Goal: Task Accomplishment & Management: Manage account settings

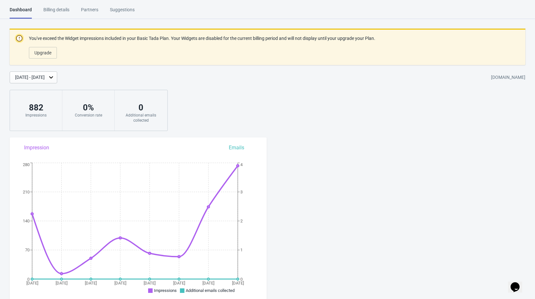
click at [56, 12] on div "Billing details" at bounding box center [56, 11] width 26 height 11
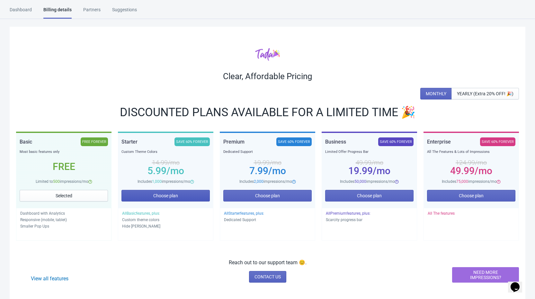
click at [152, 196] on button "Choose plan" at bounding box center [166, 196] width 88 height 12
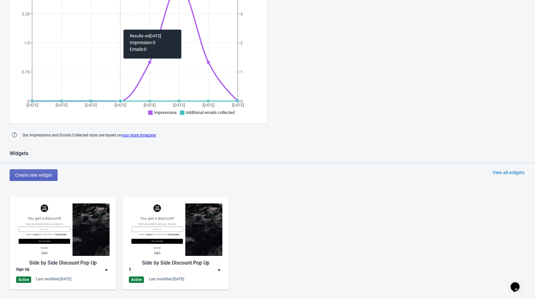
scroll to position [308, 0]
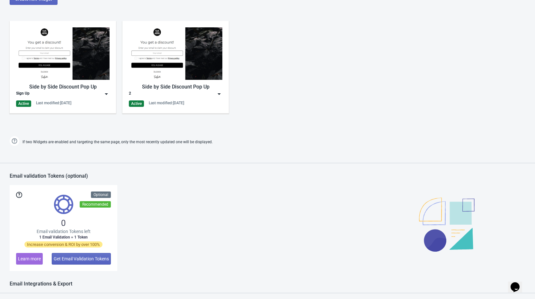
click at [105, 94] on img at bounding box center [106, 94] width 6 height 6
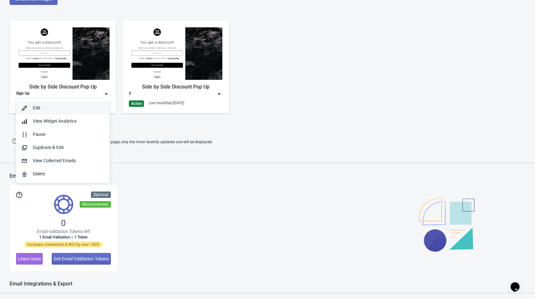
click at [63, 113] on button "Edit" at bounding box center [63, 107] width 94 height 13
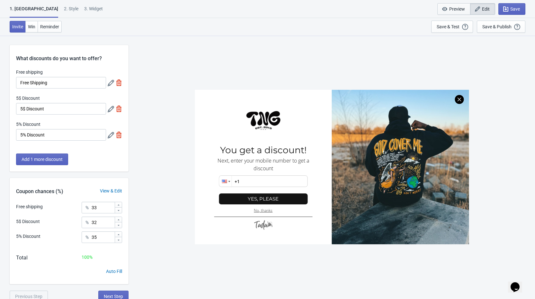
click at [446, 9] on icon "button" at bounding box center [445, 9] width 6 height 6
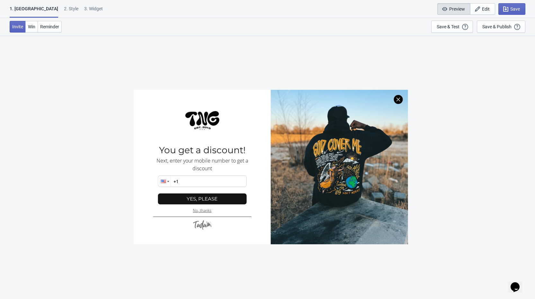
click at [446, 9] on icon "button" at bounding box center [445, 9] width 6 height 6
click at [447, 9] on icon "button" at bounding box center [445, 9] width 6 height 6
click at [453, 26] on div "Save & Test" at bounding box center [448, 26] width 23 height 5
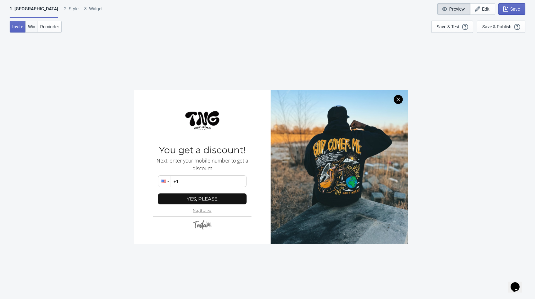
click at [31, 30] on button "Win" at bounding box center [31, 27] width 13 height 12
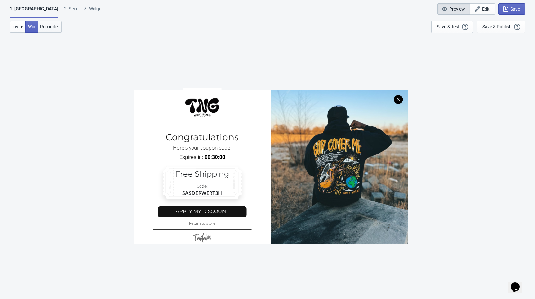
click at [45, 27] on span "Reminder" at bounding box center [49, 26] width 19 height 5
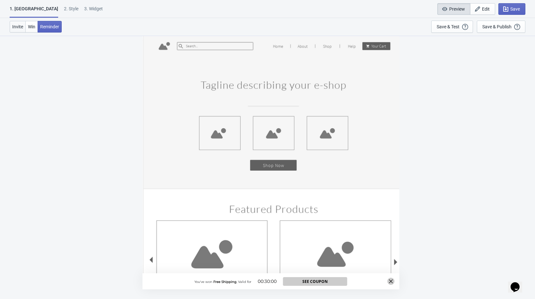
click at [23, 27] on button "Invite" at bounding box center [18, 27] width 16 height 12
